Goal: Task Accomplishment & Management: Complete application form

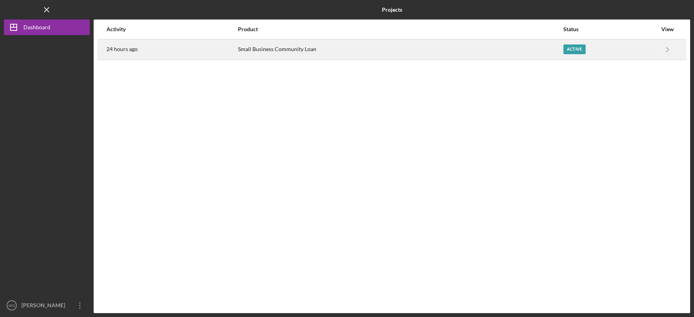
click at [418, 48] on div "Small Business Community Loan" at bounding box center [400, 49] width 324 height 19
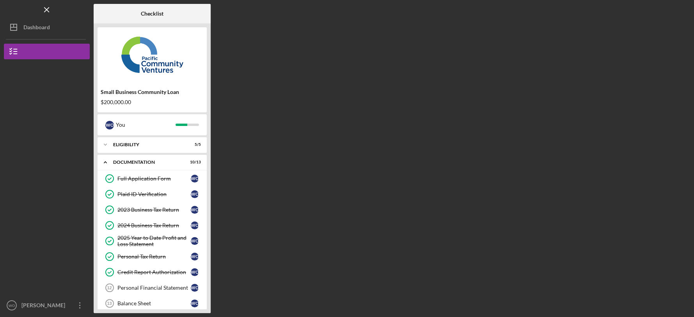
click at [200, 87] on div "Small Business Community Loan $200,000.00" at bounding box center [151, 97] width 109 height 23
click at [172, 289] on div "Personal Financial Statement" at bounding box center [153, 288] width 73 height 6
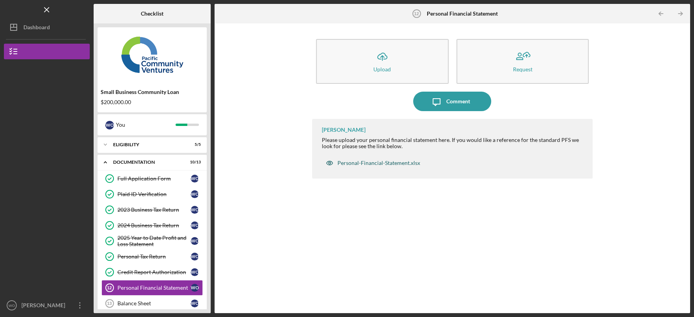
click at [374, 165] on div "Personal-Financial-Statement.xlsx" at bounding box center [378, 163] width 83 height 6
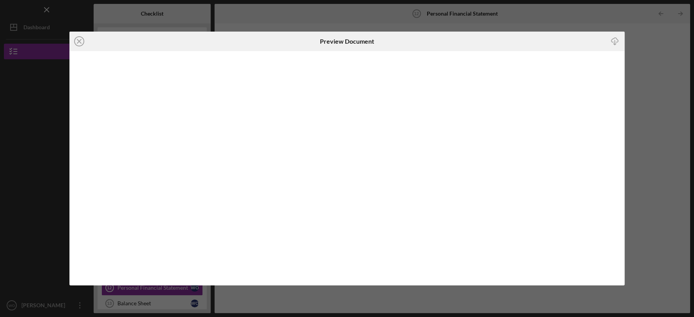
click at [613, 39] on icon "button" at bounding box center [614, 40] width 7 height 4
click at [79, 39] on icon "Icon/Close" at bounding box center [78, 41] width 19 height 19
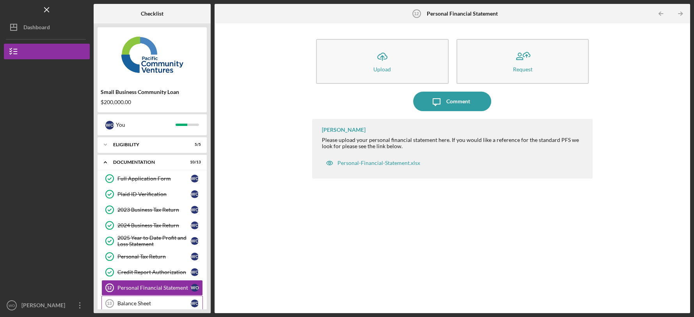
click at [152, 304] on div "Balance Sheet" at bounding box center [153, 303] width 73 height 6
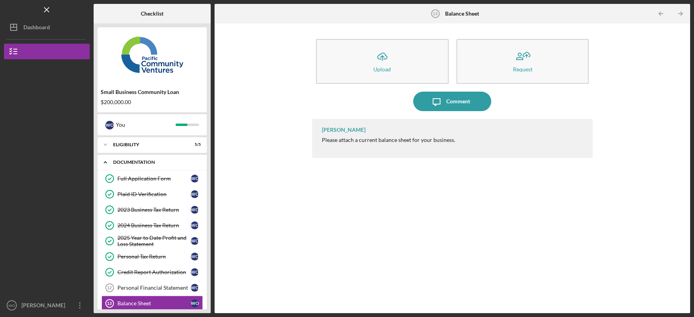
click at [170, 162] on div "Documentation" at bounding box center [155, 162] width 84 height 5
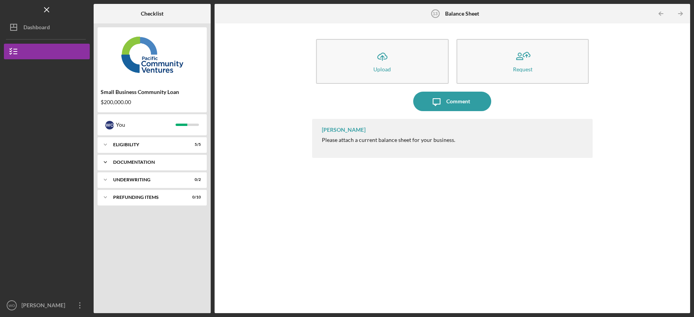
click at [170, 162] on div "Documentation" at bounding box center [155, 162] width 84 height 5
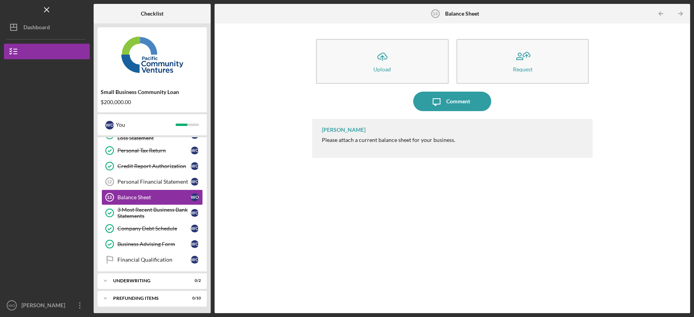
scroll to position [106, 0]
click at [165, 258] on div "Financial Qualification" at bounding box center [153, 259] width 73 height 6
